Goal: Task Accomplishment & Management: Use online tool/utility

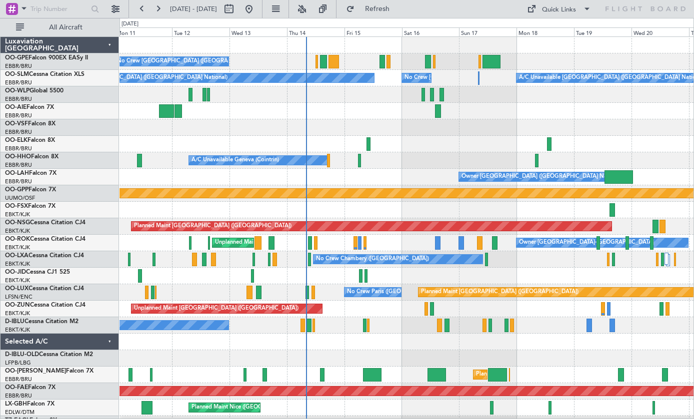
click at [497, 61] on div at bounding box center [491, 61] width 18 height 13
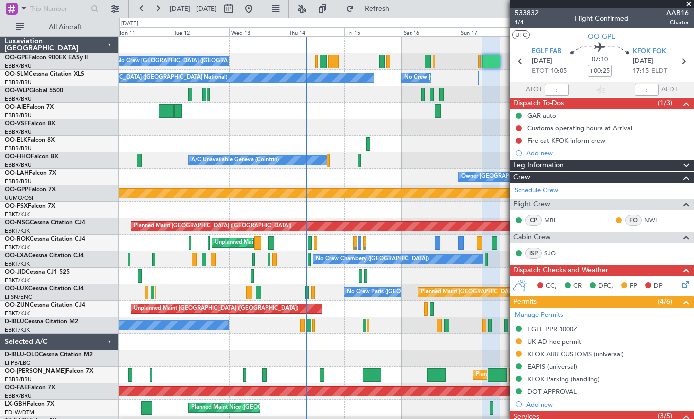
click at [654, 41] on section "UTC OO-GPE" at bounding box center [602, 35] width 184 height 15
click at [653, 47] on span "KFOK FOK" at bounding box center [649, 52] width 33 height 10
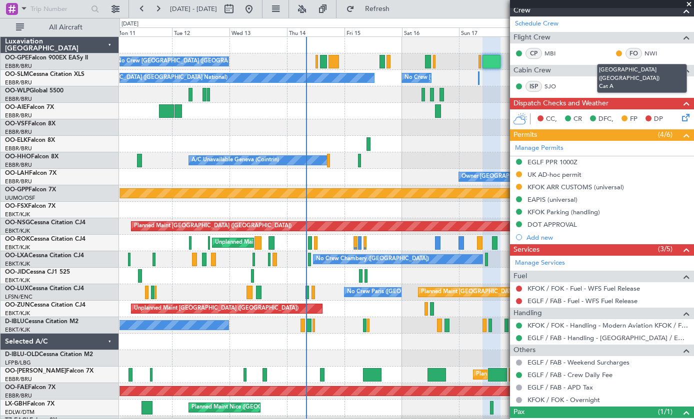
scroll to position [166, 0]
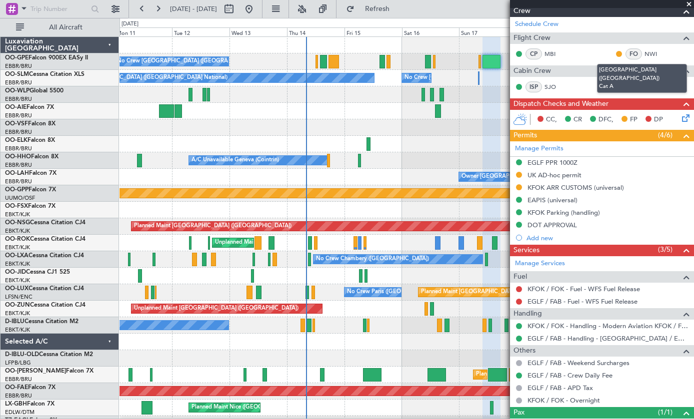
click at [329, 67] on div at bounding box center [333, 61] width 10 height 13
type input "+00:05"
type input "0"
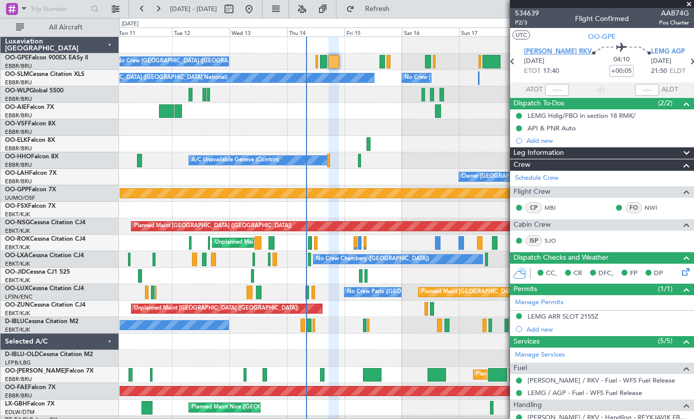
click at [547, 50] on span "[PERSON_NAME] RKV" at bounding box center [558, 52] width 68 height 10
click at [519, 61] on icon at bounding box center [512, 61] width 13 height 13
type input "+00:10"
type input "6"
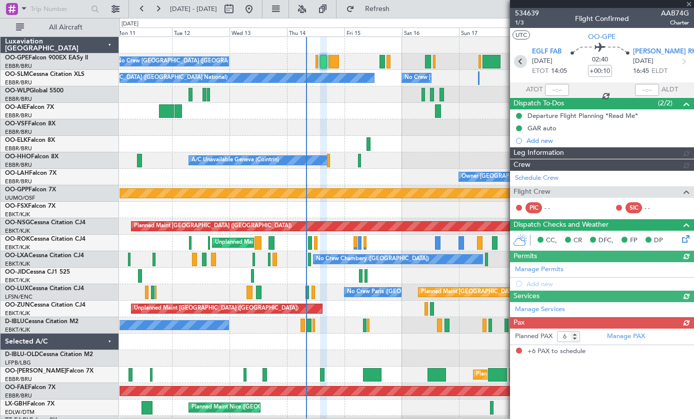
click at [522, 62] on icon at bounding box center [520, 61] width 13 height 13
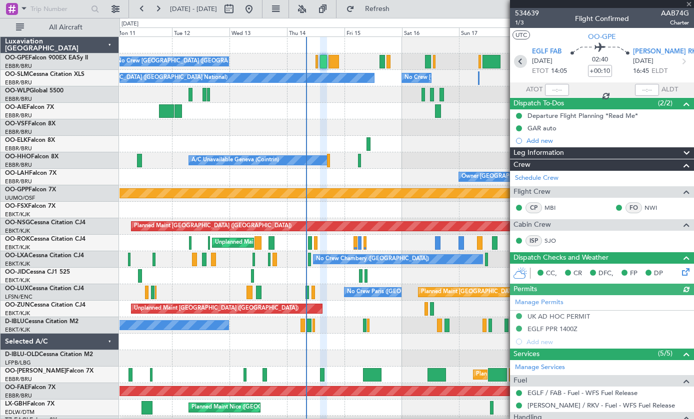
type input "0"
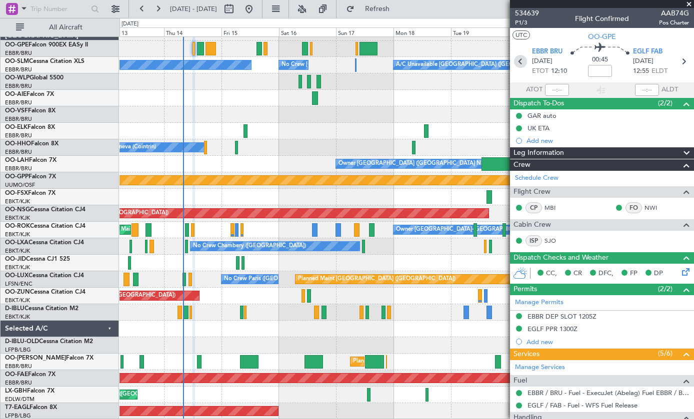
scroll to position [13, 0]
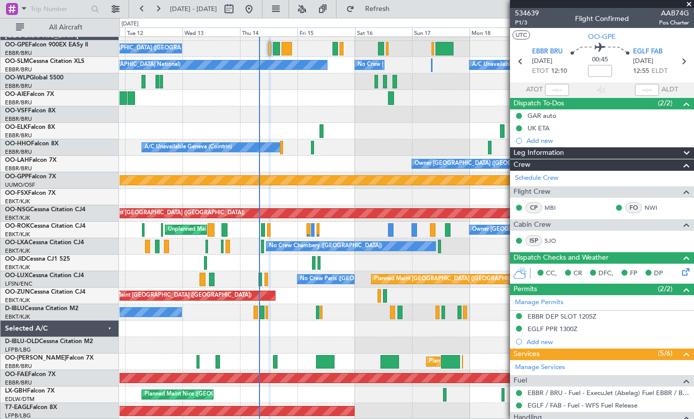
click at [689, 6] on span at bounding box center [689, 4] width 10 height 9
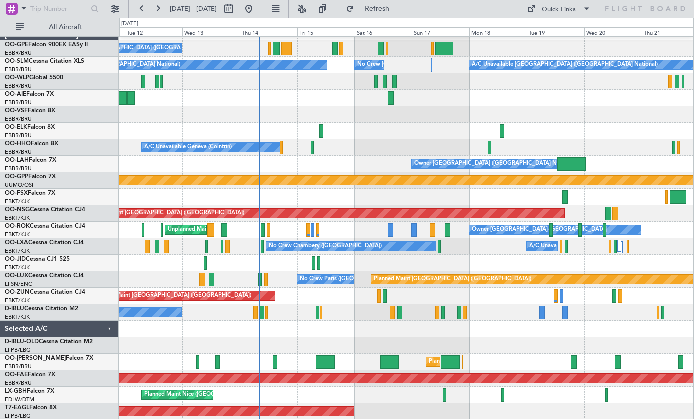
click at [450, 49] on div at bounding box center [444, 48] width 18 height 13
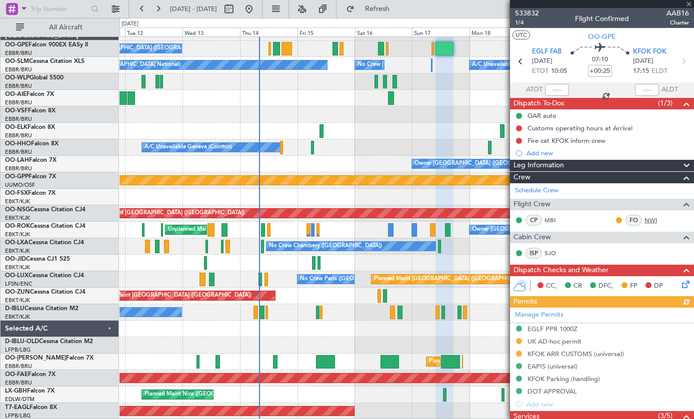
click at [654, 221] on link "NWI" at bounding box center [655, 220] width 22 height 9
click at [688, 1] on span at bounding box center [689, 4] width 10 height 9
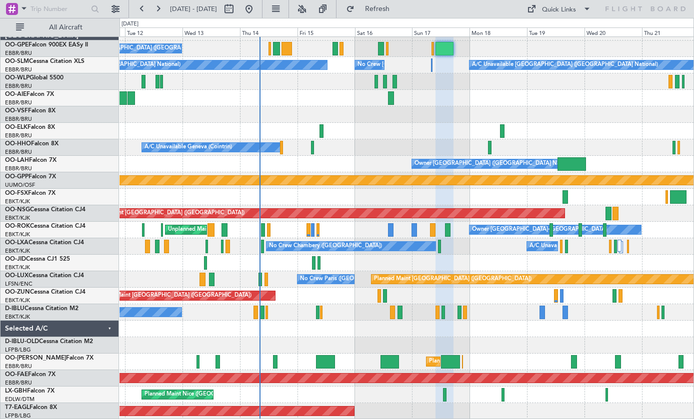
type input "0"
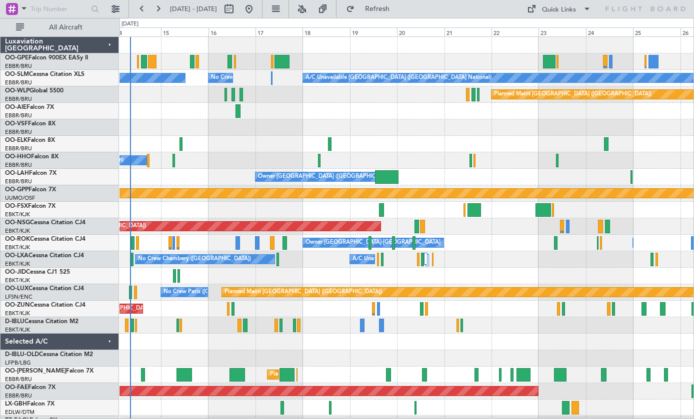
scroll to position [0, 0]
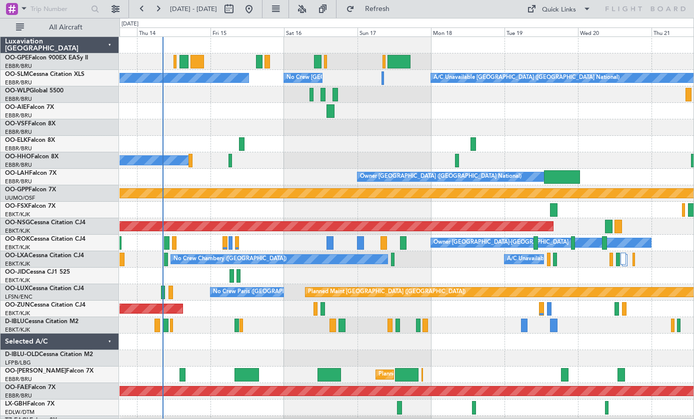
click at [242, 163] on div "A/C Unavailable Geneva (Cointrin)" at bounding box center [406, 160] width 574 height 16
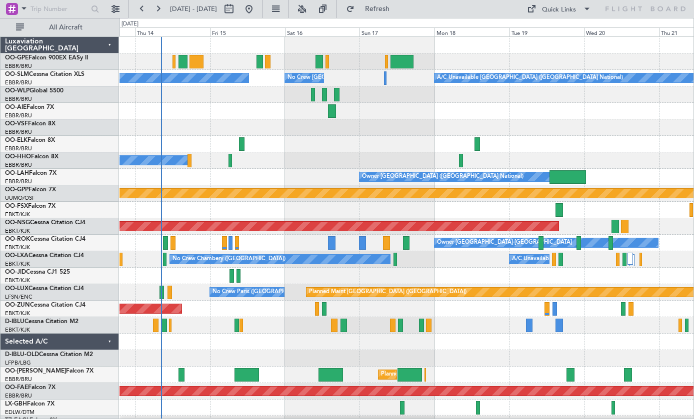
click at [228, 160] on div at bounding box center [229, 160] width 3 height 13
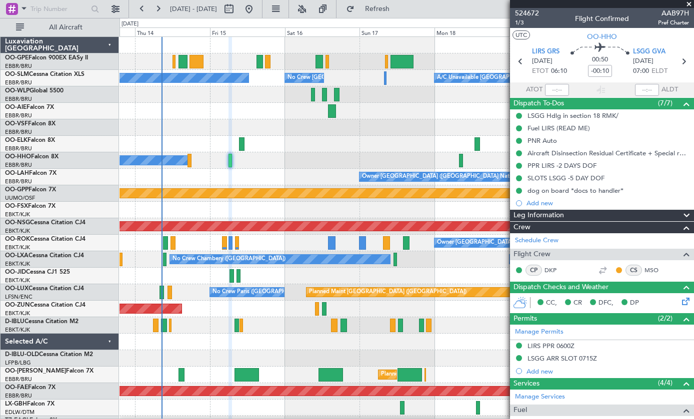
click at [389, 77] on div "No Crew [GEOGRAPHIC_DATA] ([GEOGRAPHIC_DATA] National) No Crew [GEOGRAPHIC_DATA…" at bounding box center [406, 78] width 574 height 16
click at [388, 75] on div "No Crew [GEOGRAPHIC_DATA] ([GEOGRAPHIC_DATA] National) No Crew [GEOGRAPHIC_DATA…" at bounding box center [406, 78] width 574 height 16
click at [387, 82] on div "No Crew [GEOGRAPHIC_DATA] ([GEOGRAPHIC_DATA] National) No Crew [GEOGRAPHIC_DATA…" at bounding box center [406, 78] width 574 height 16
click at [686, 7] on span at bounding box center [689, 4] width 10 height 9
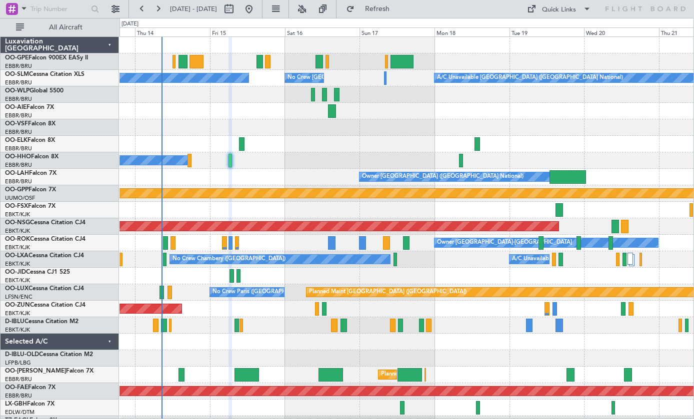
type input "0"
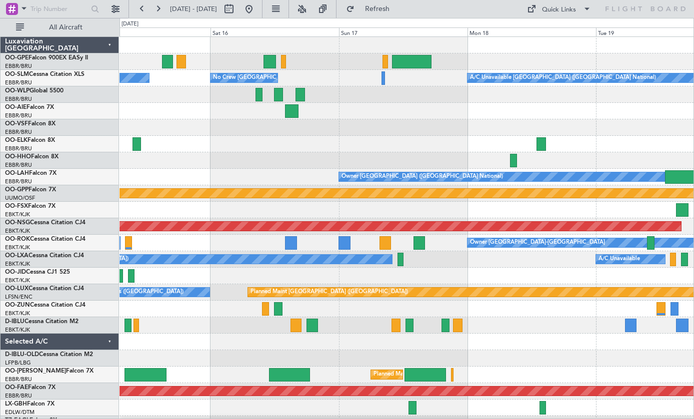
click at [390, 86] on div at bounding box center [406, 94] width 574 height 16
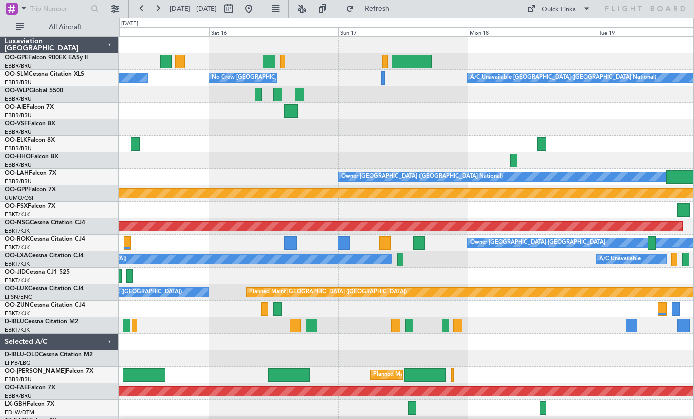
click at [382, 75] on div at bounding box center [383, 77] width 4 height 13
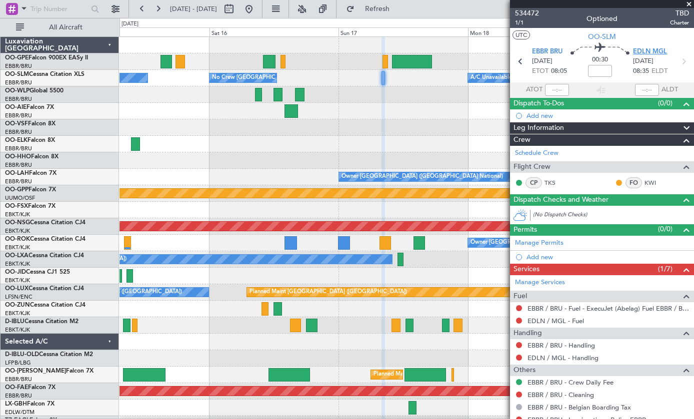
click at [653, 56] on span "EDLN MGL" at bounding box center [650, 52] width 34 height 10
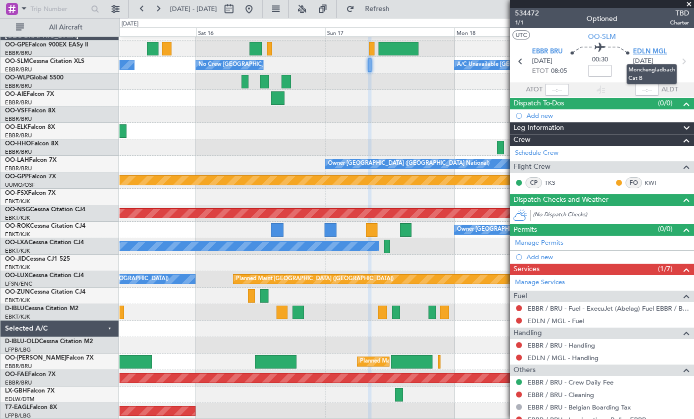
click at [367, 232] on div at bounding box center [371, 229] width 11 height 13
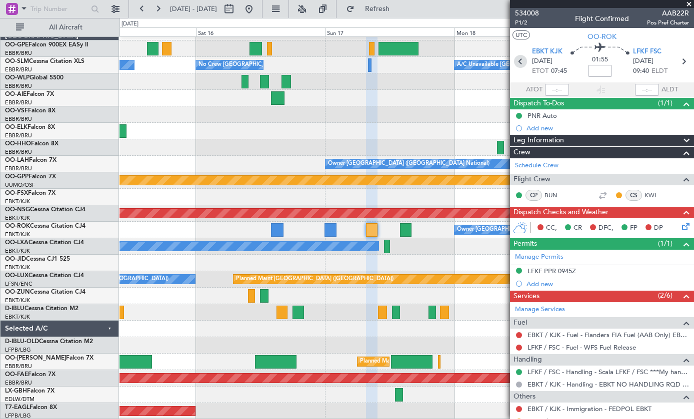
click at [524, 63] on icon at bounding box center [520, 61] width 13 height 13
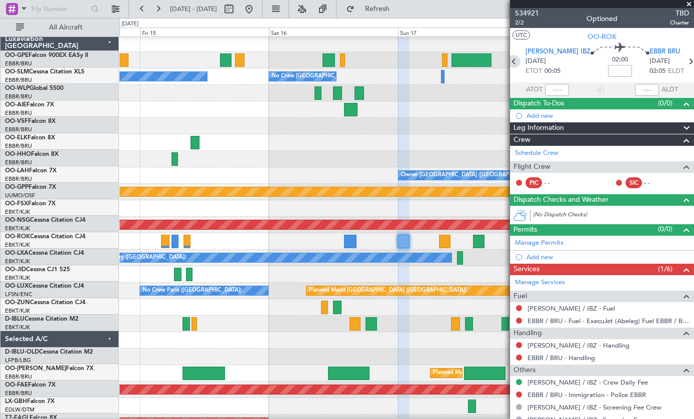
scroll to position [0, 0]
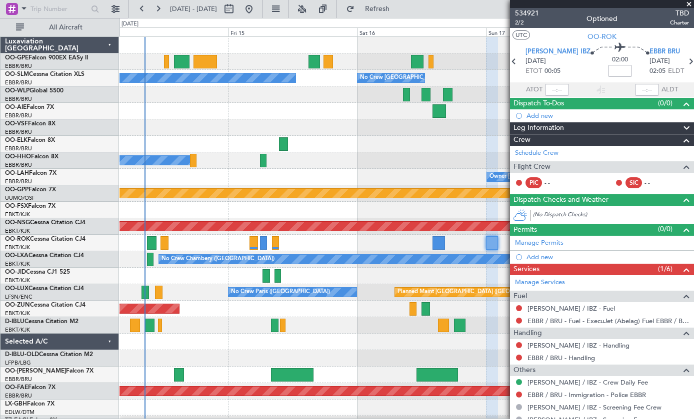
click at [685, 11] on span "TBD" at bounding box center [679, 13] width 19 height 10
click at [685, 7] on span at bounding box center [689, 4] width 10 height 9
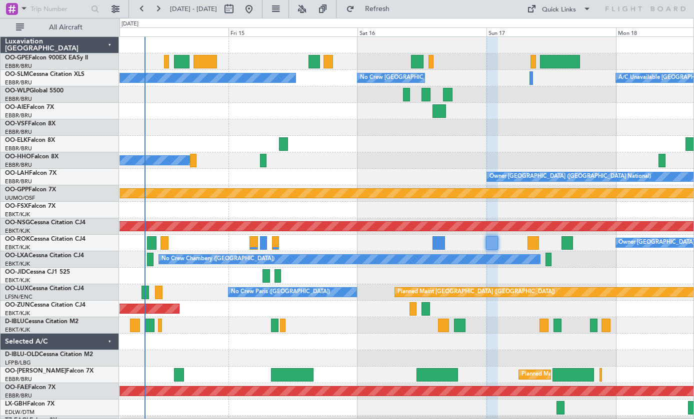
type input "0"
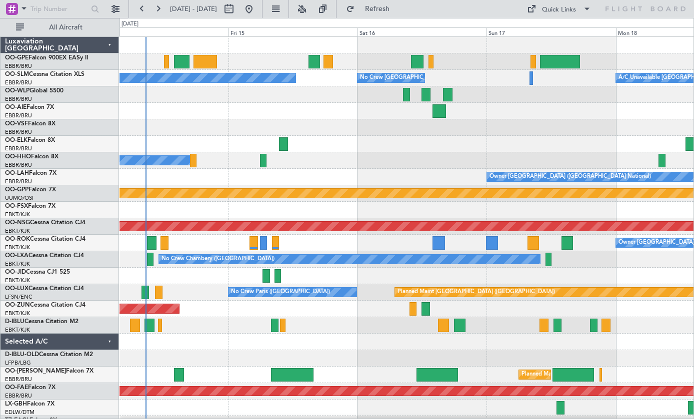
scroll to position [13, 0]
